Goal: Task Accomplishment & Management: Complete application form

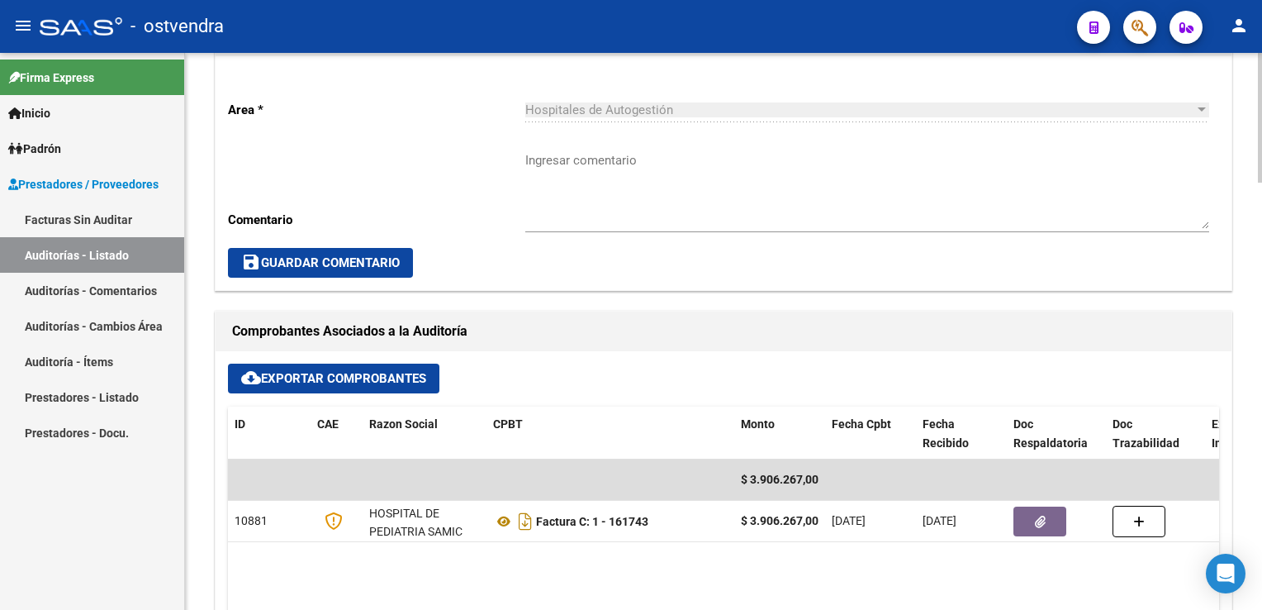
scroll to position [1074, 0]
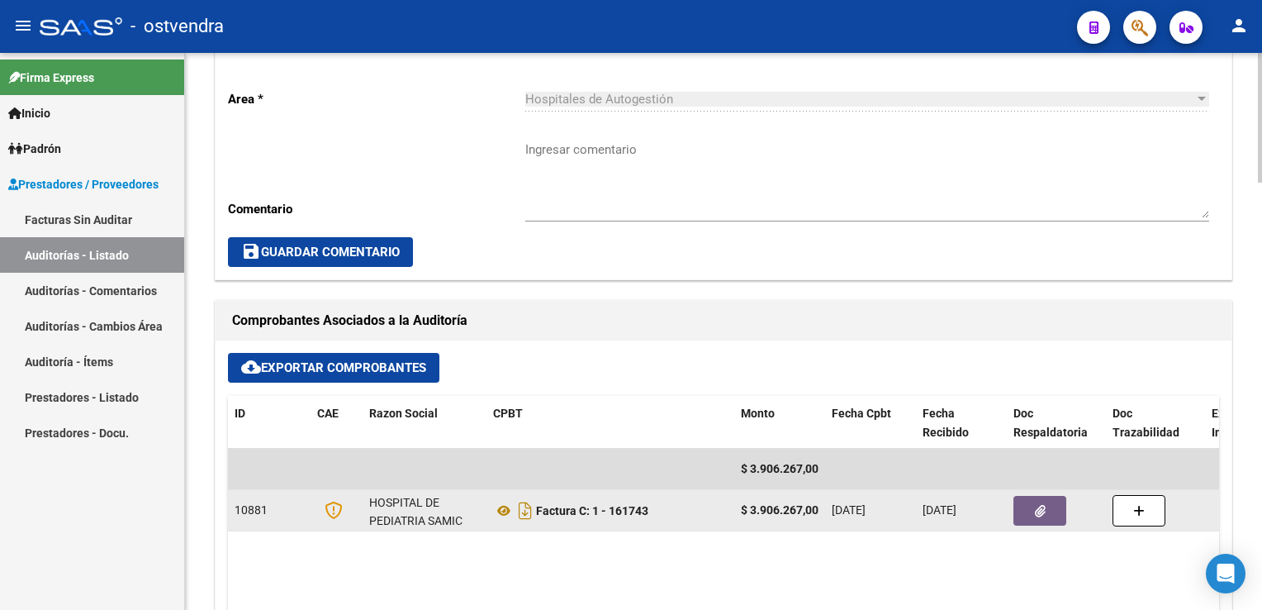
click at [1042, 515] on span "button" at bounding box center [1040, 510] width 11 height 15
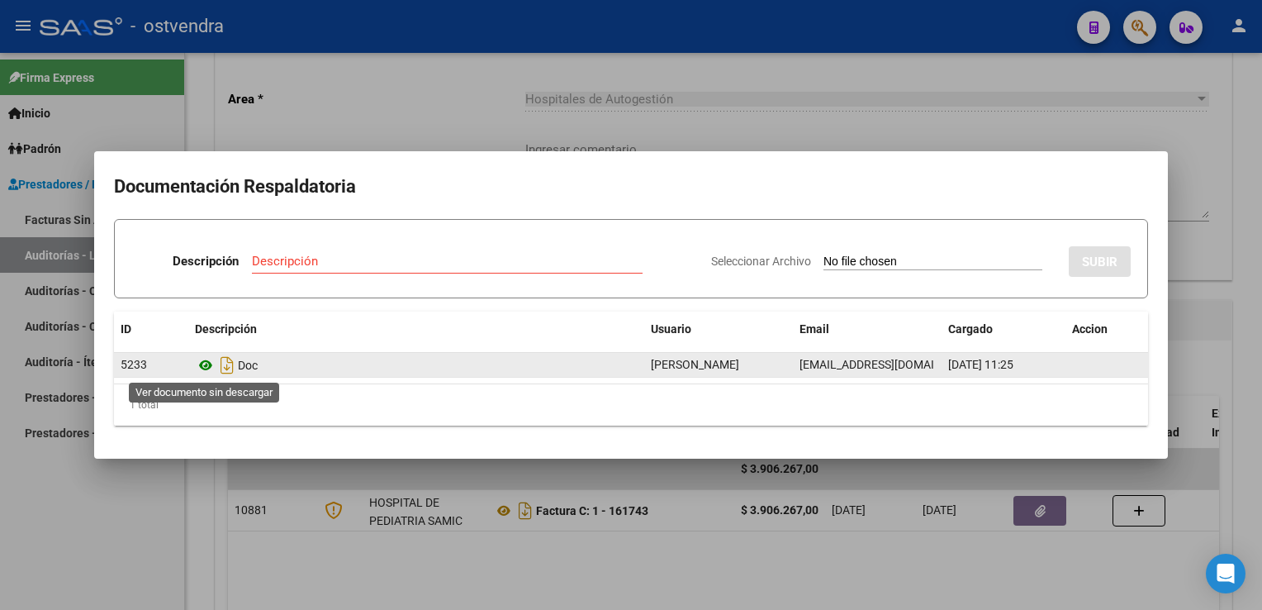
click at [208, 366] on icon at bounding box center [205, 365] width 21 height 20
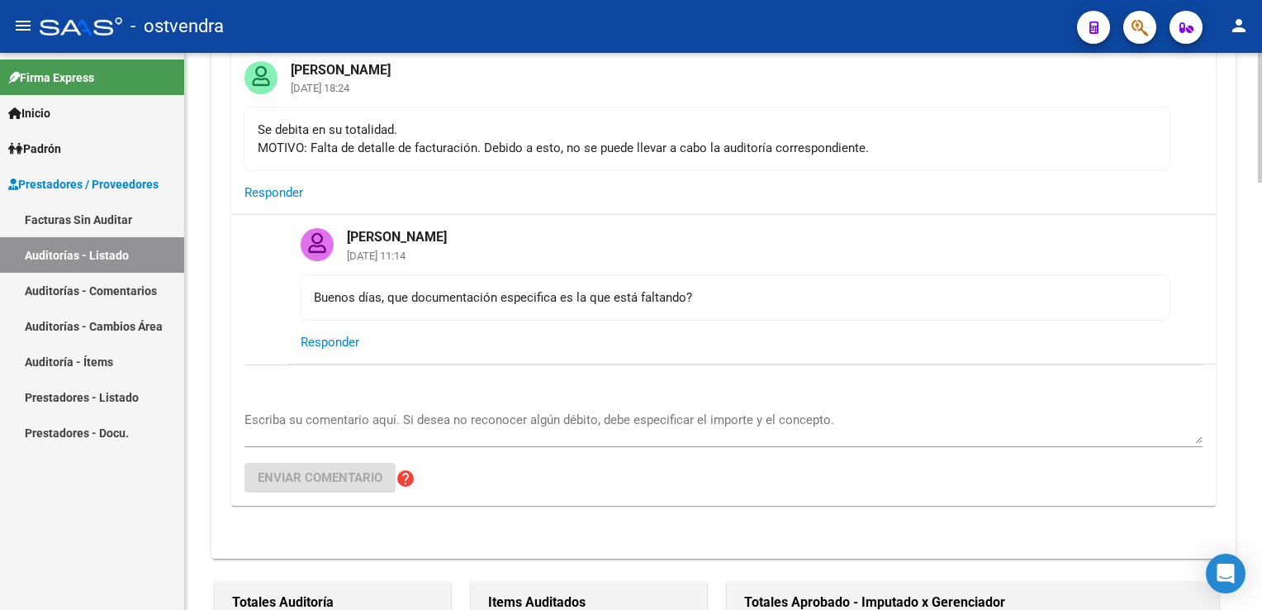
scroll to position [165, 0]
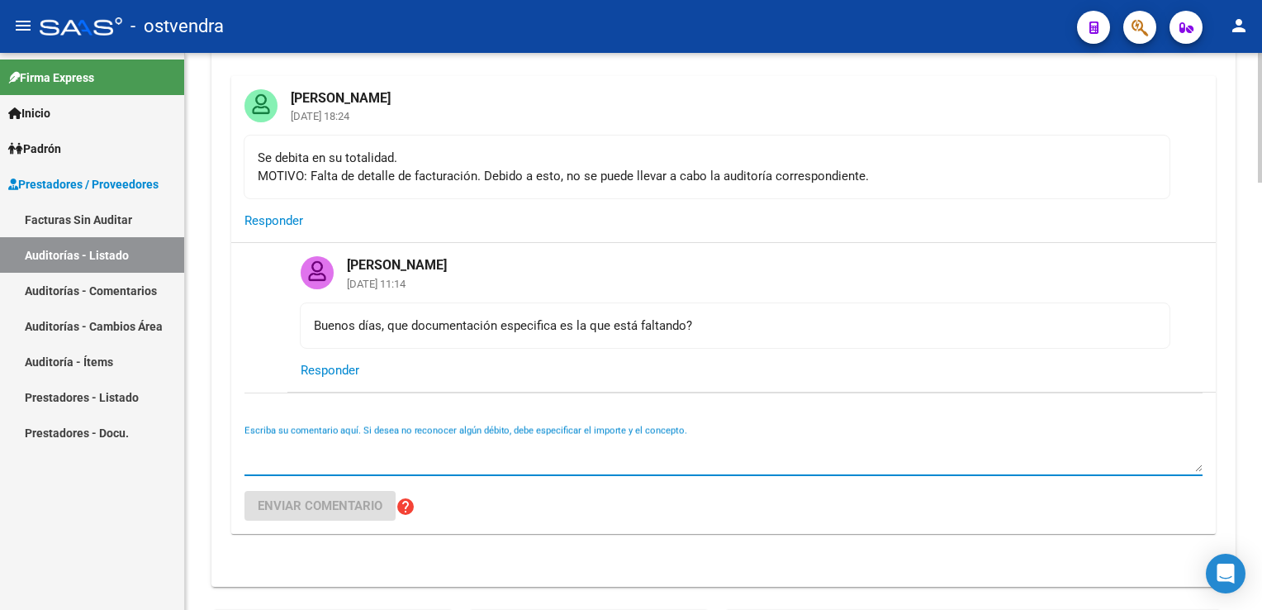
click at [459, 448] on textarea "Escriba su comentario aquí. Si desea no reconocer algún débito, debe especifica…" at bounding box center [723, 455] width 958 height 33
type textarea "Falta el deta"
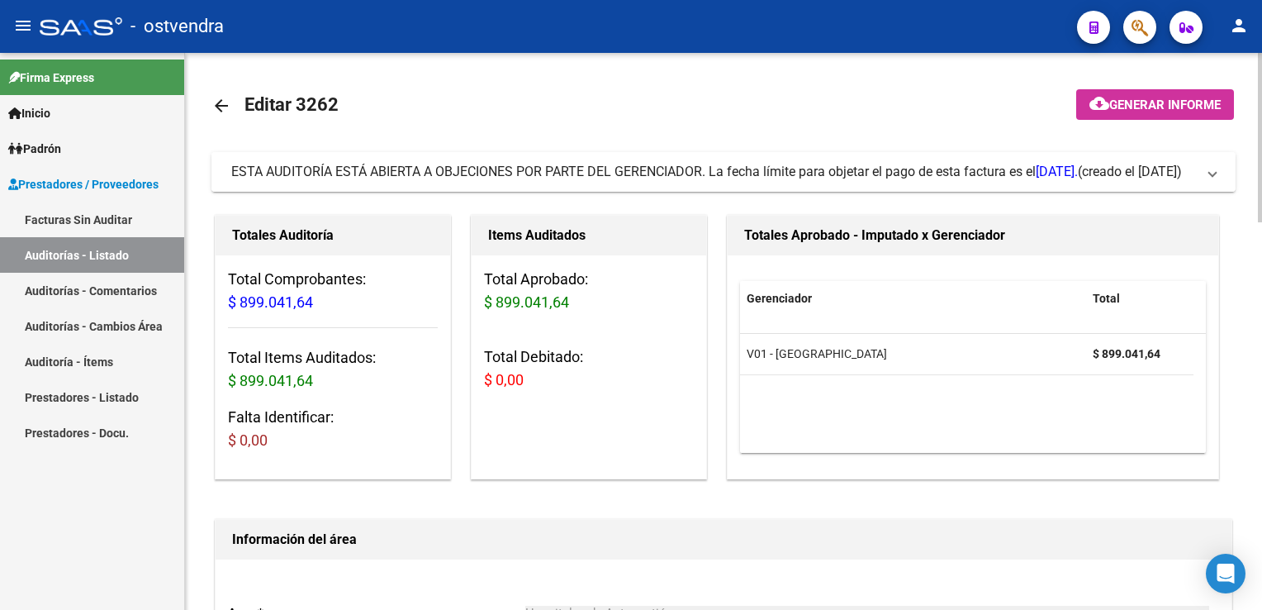
click at [1218, 183] on mat-expansion-panel-header "ESTA AUDITORÍA ESTÁ ABIERTA A OBJECIONES POR PARTE DEL GERENCIADOR. La fecha lí…" at bounding box center [723, 172] width 1024 height 40
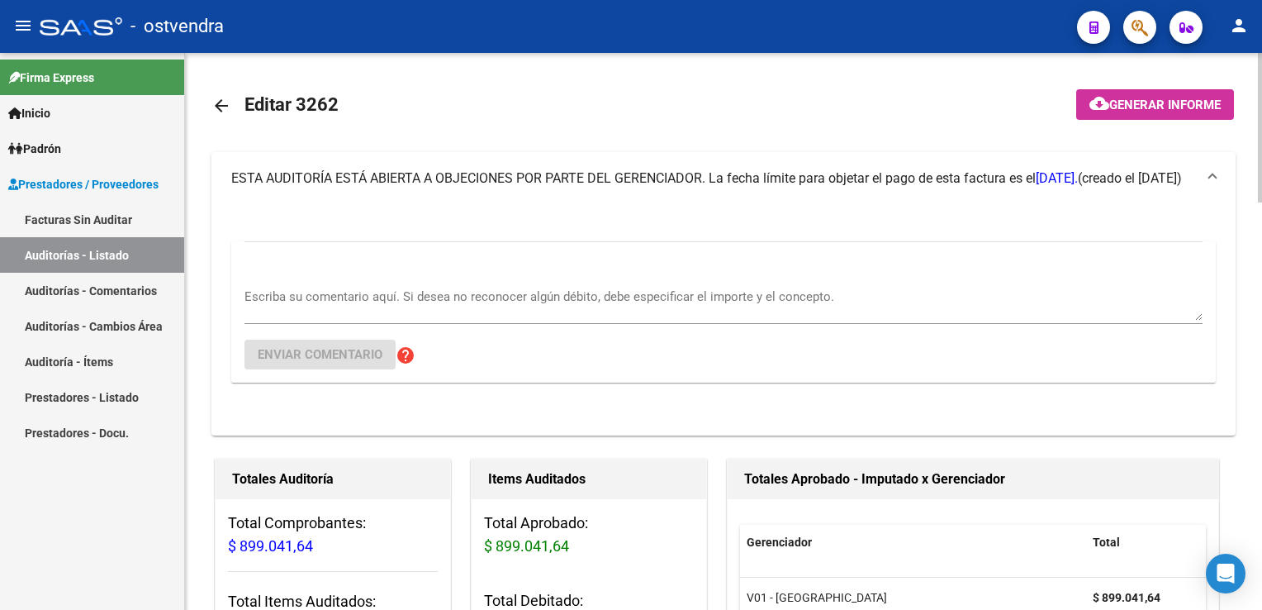
click at [525, 289] on textarea "Escriba su comentario aquí. Si desea no reconocer algún débito, debe especifica…" at bounding box center [723, 303] width 958 height 33
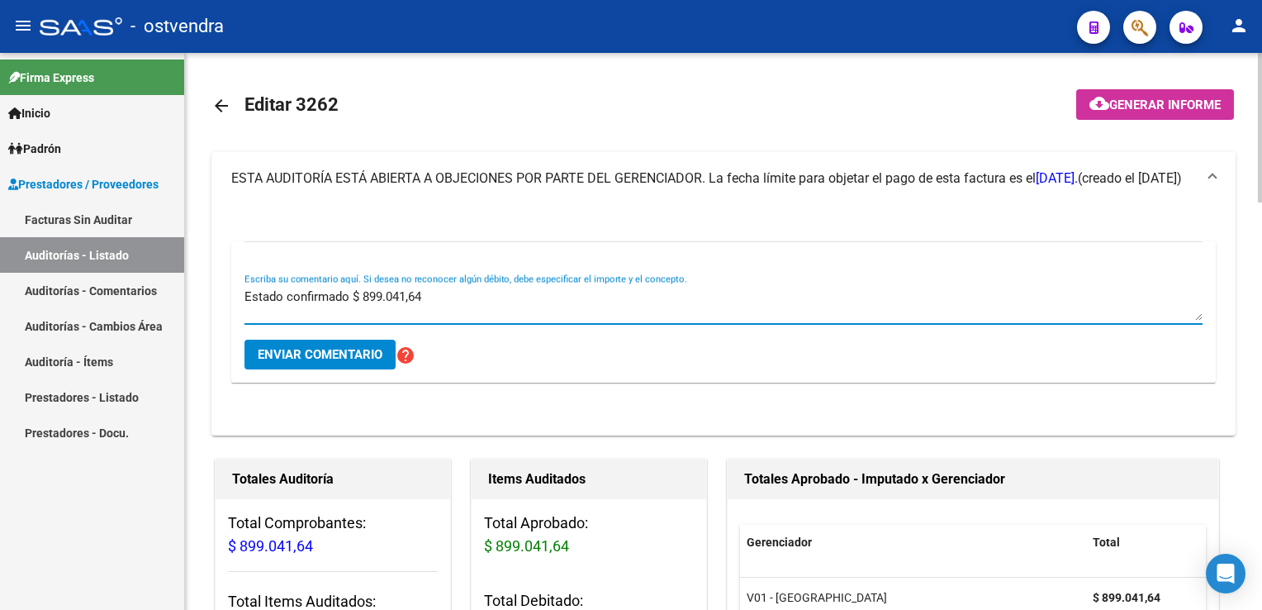
type textarea "Estado confirmado $ 899.041,64"
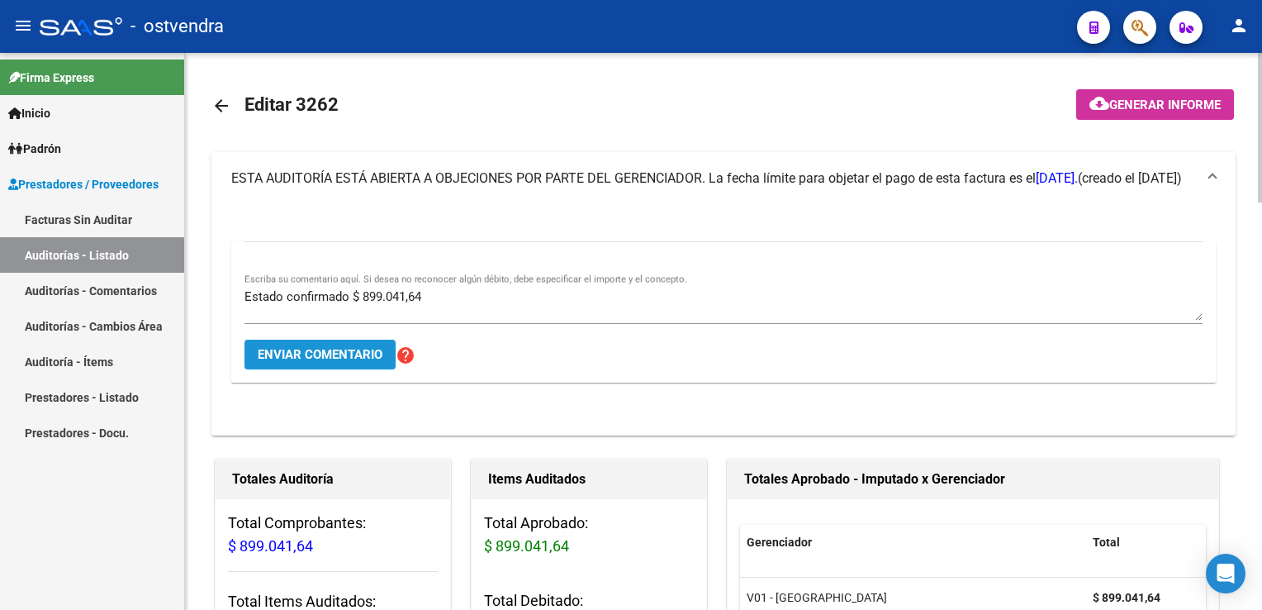
click at [344, 363] on button "Enviar comentario" at bounding box center [319, 354] width 151 height 30
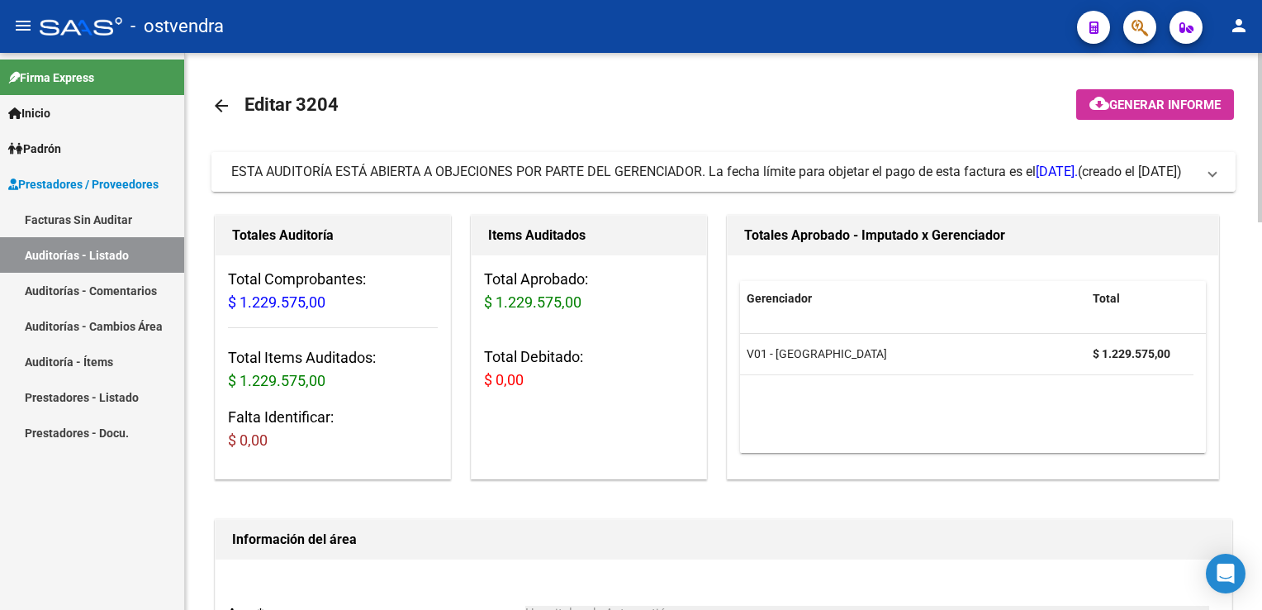
click at [1217, 181] on mat-expansion-panel-header "ESTA AUDITORÍA ESTÁ ABIERTA A OBJECIONES POR PARTE DEL GERENCIADOR. La fecha lí…" at bounding box center [723, 172] width 1024 height 40
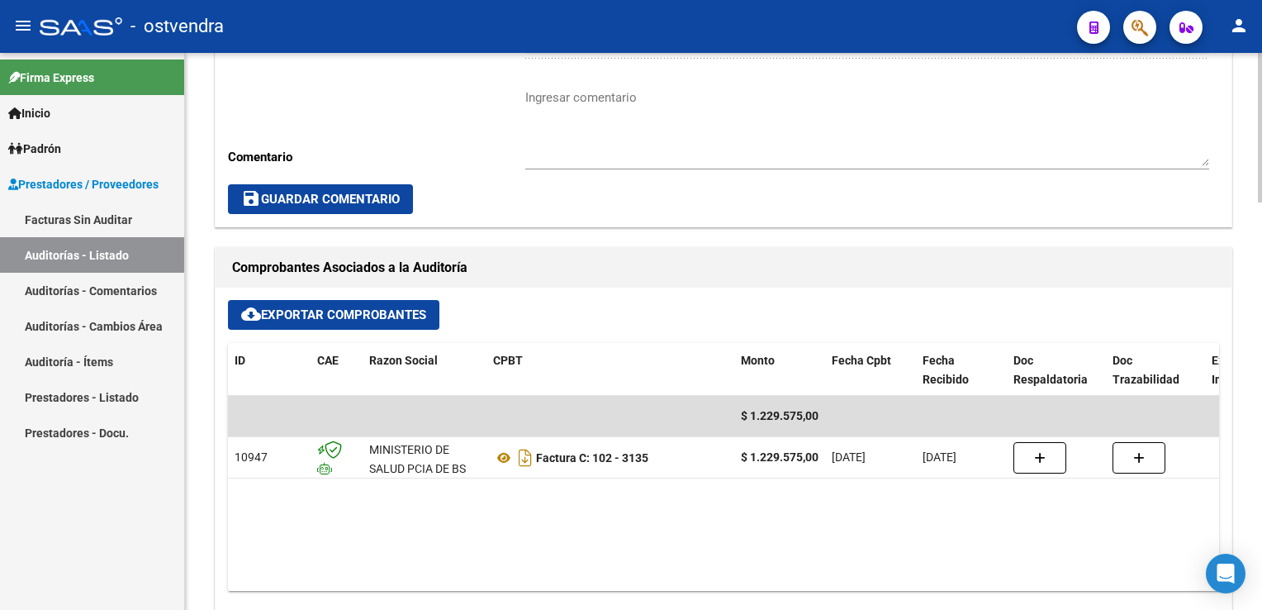
scroll to position [826, 0]
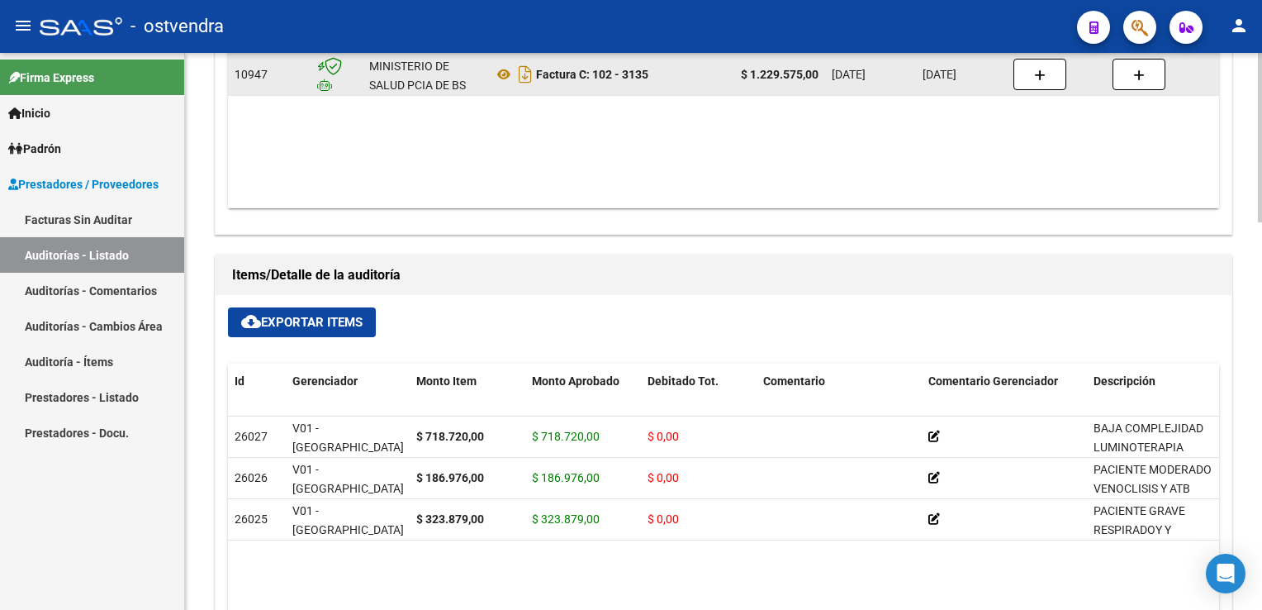
scroll to position [991, 0]
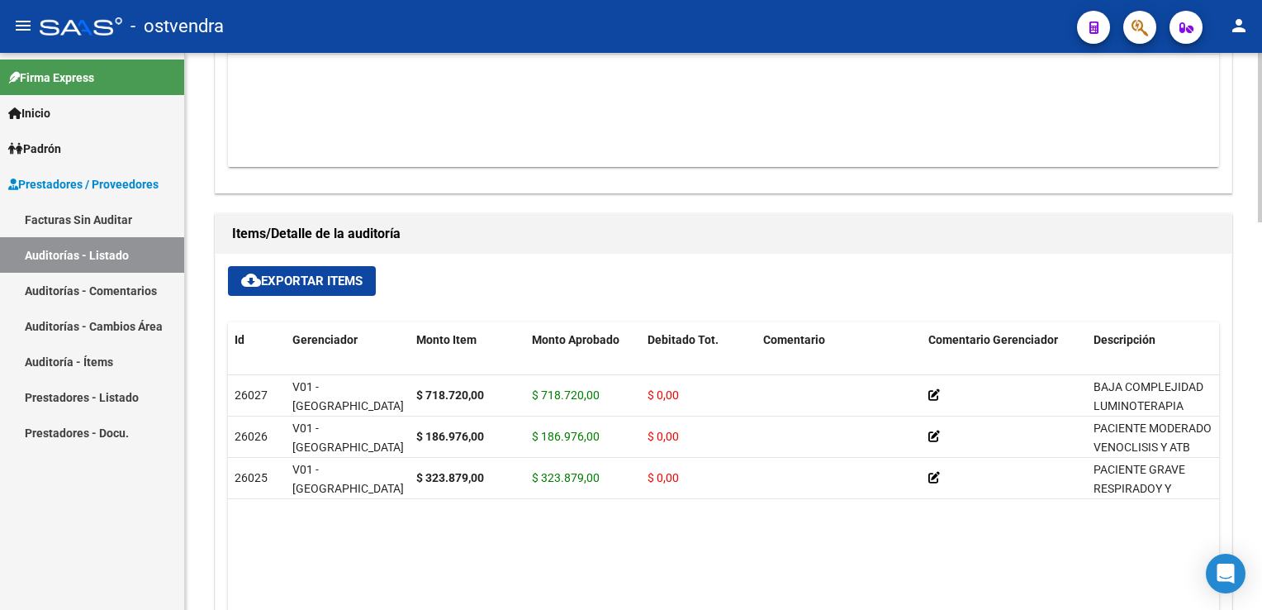
click at [317, 286] on span "cloud_download Exportar Items" at bounding box center [301, 280] width 121 height 15
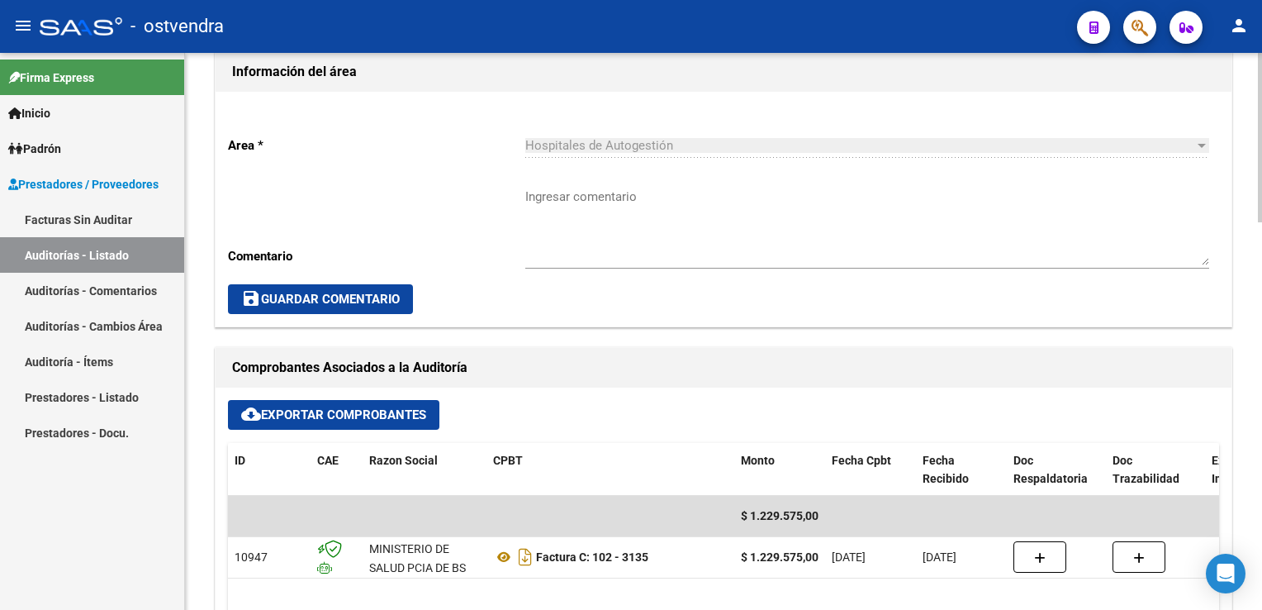
scroll to position [578, 0]
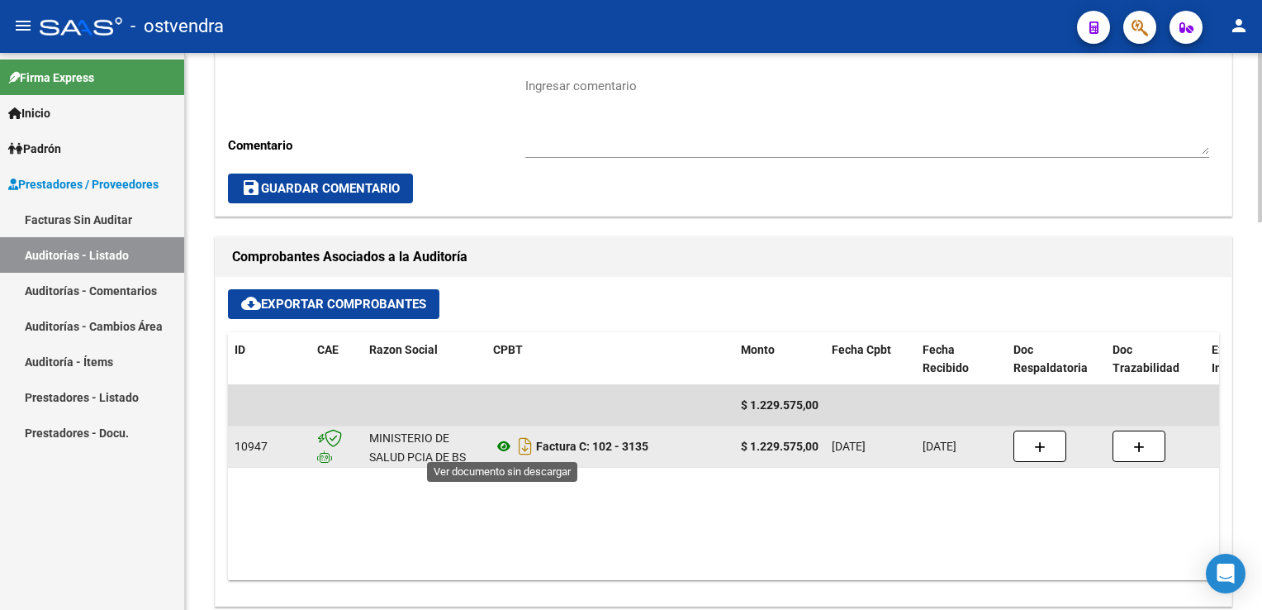
click at [499, 447] on icon at bounding box center [503, 446] width 21 height 20
click at [520, 444] on icon "Descargar documento" at bounding box center [525, 446] width 21 height 26
